Goal: Transaction & Acquisition: Purchase product/service

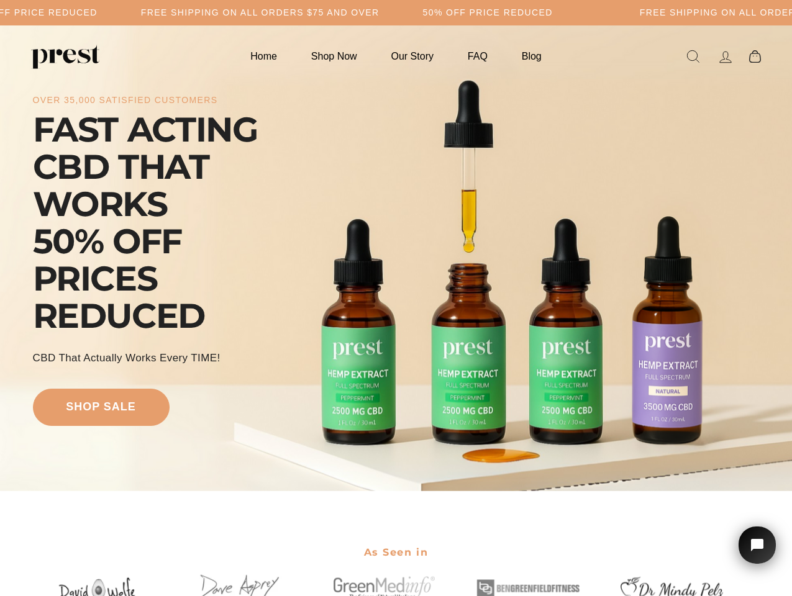
click at [396, 298] on div "over 35,000 satisfied customers FAST ACTING CBD THAT WORKS 50% OFF PRICES REDUC…" at bounding box center [396, 258] width 727 height 366
click at [379, 12] on h5 "Free Shipping on all orders $75 and over" at bounding box center [260, 12] width 238 height 11
click at [396, 258] on div "over 35,000 satisfied customers FAST ACTING CBD THAT WORKS 50% OFF PRICES REDUC…" at bounding box center [396, 258] width 727 height 366
click at [757, 545] on icon "Open chat widget" at bounding box center [764, 545] width 19 height 19
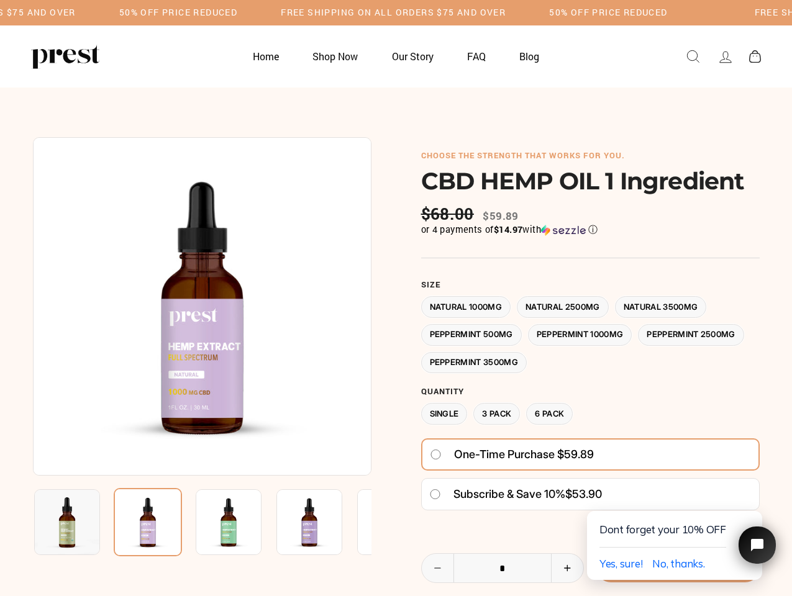
click at [396, 298] on div at bounding box center [396, 444] width 727 height 614
click at [237, 12] on h5 "50% OFF PRICE REDUCED" at bounding box center [178, 12] width 118 height 11
click at [202, 306] on img at bounding box center [202, 306] width 338 height 338
click at [202, 522] on img at bounding box center [229, 522] width 66 height 66
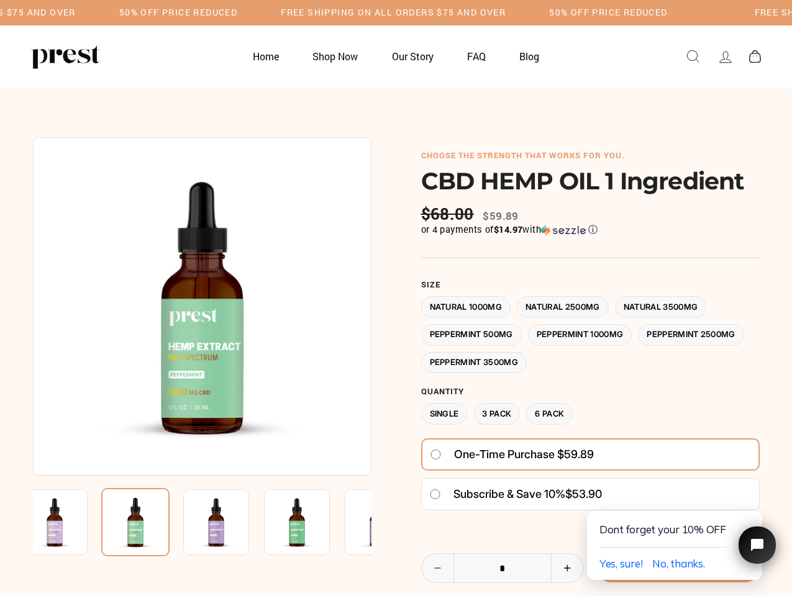
click at [67, 522] on img at bounding box center [55, 522] width 66 height 66
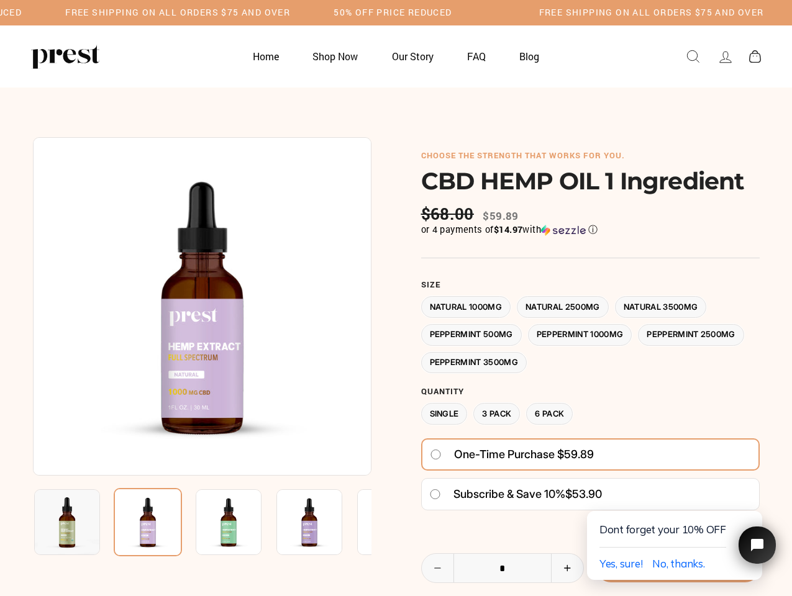
click at [148, 522] on img at bounding box center [148, 522] width 68 height 68
click at [229, 522] on img at bounding box center [229, 522] width 66 height 66
